Goal: Information Seeking & Learning: Learn about a topic

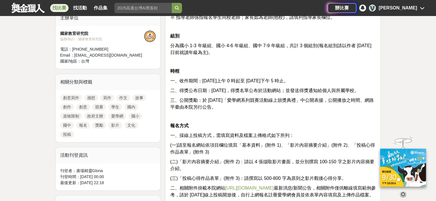
scroll to position [31, 0]
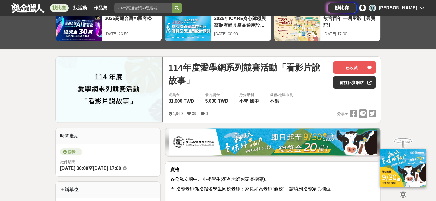
click at [406, 5] on div "[PERSON_NAME]" at bounding box center [398, 8] width 38 height 7
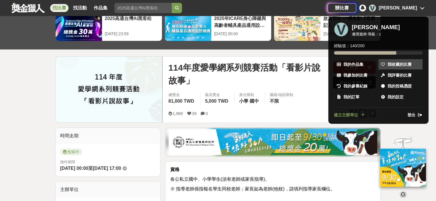
click at [398, 64] on span "我收藏的比賽" at bounding box center [399, 65] width 24 height 6
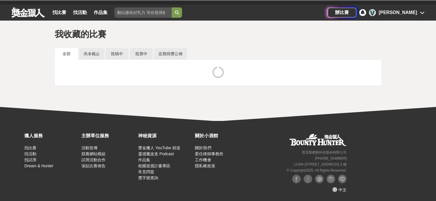
scroll to position [7, 0]
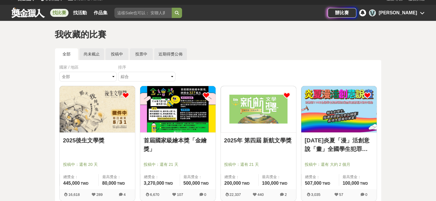
click at [56, 13] on link "找比賽" at bounding box center [59, 13] width 18 height 8
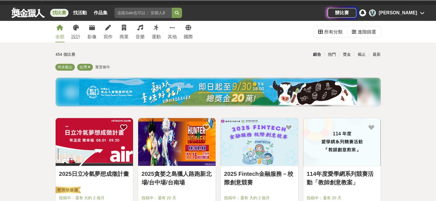
click at [99, 68] on span "重置條件" at bounding box center [102, 67] width 15 height 4
click at [378, 53] on div "最新" at bounding box center [376, 55] width 15 height 10
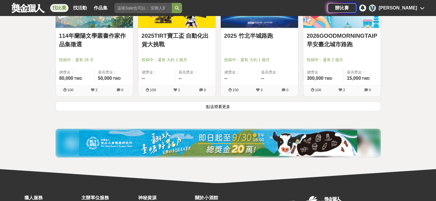
scroll to position [757, 0]
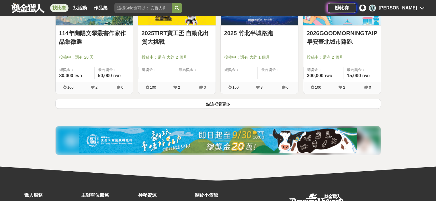
click at [202, 106] on button "點這裡看更多" at bounding box center [218, 104] width 326 height 10
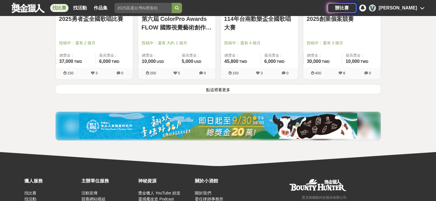
scroll to position [1502, 0]
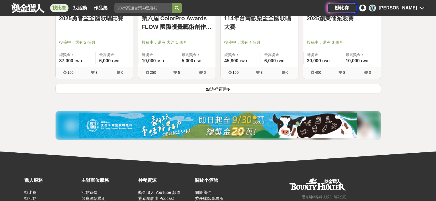
click at [199, 88] on button "點這裡看更多" at bounding box center [218, 89] width 326 height 10
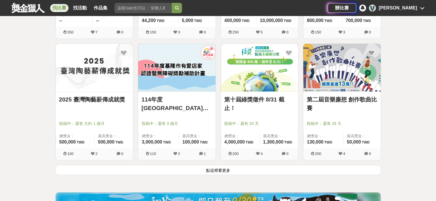
scroll to position [2161, 0]
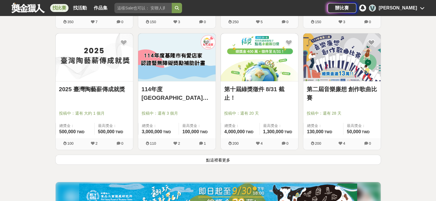
click at [259, 159] on button "點這裡看更多" at bounding box center [218, 160] width 326 height 10
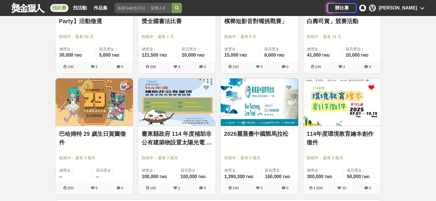
scroll to position [2877, 0]
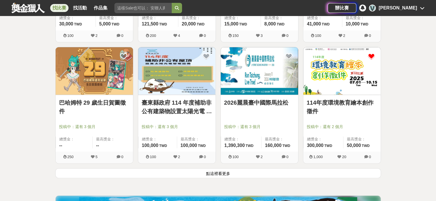
click at [203, 174] on button "點這裡看更多" at bounding box center [218, 174] width 326 height 10
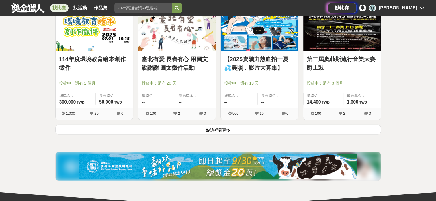
scroll to position [3734, 0]
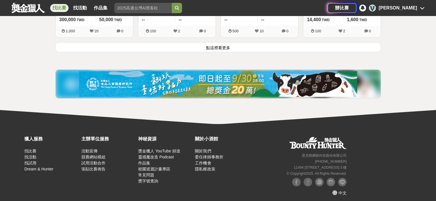
click at [252, 47] on button "點這裡看更多" at bounding box center [218, 47] width 326 height 10
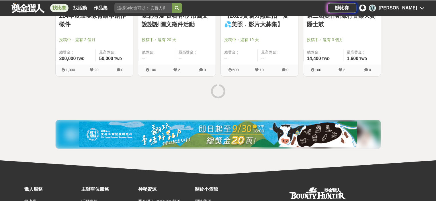
scroll to position [3659, 0]
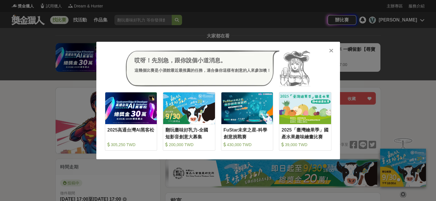
click at [330, 50] on icon at bounding box center [331, 51] width 4 height 6
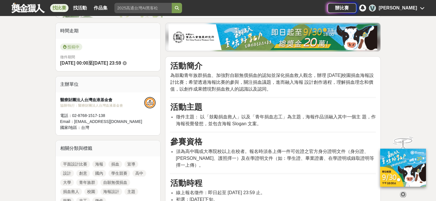
scroll to position [172, 0]
